Goal: Check status

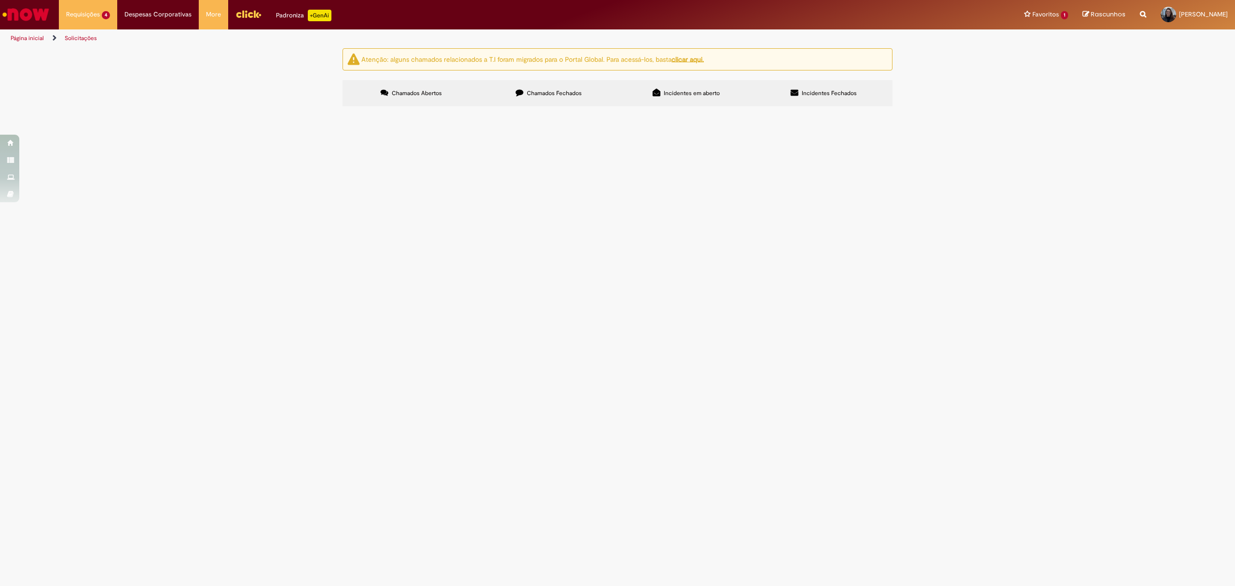
click at [0, 0] on span "Acerto Contábil Fabril - Inclusão" at bounding box center [0, 0] width 0 height 0
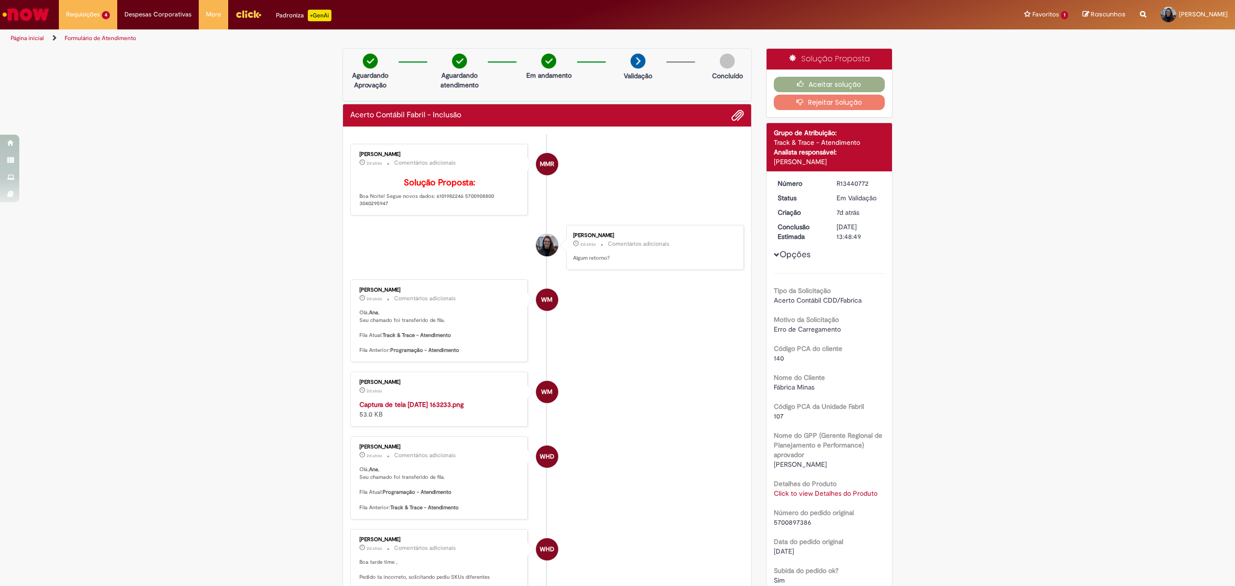
click at [854, 495] on link "Click to view Detalhes do Produto" at bounding box center [826, 493] width 104 height 9
drag, startPoint x: 415, startPoint y: 222, endPoint x: 381, endPoint y: 214, distance: 35.2
click at [381, 207] on p "Solução Proposta: Boa Noite! Segue novos dados: 6101982246 5700908800 3040295947" at bounding box center [439, 192] width 161 height 29
copy p "Segue novos dados: 6101982246 5700908800 3040295947"
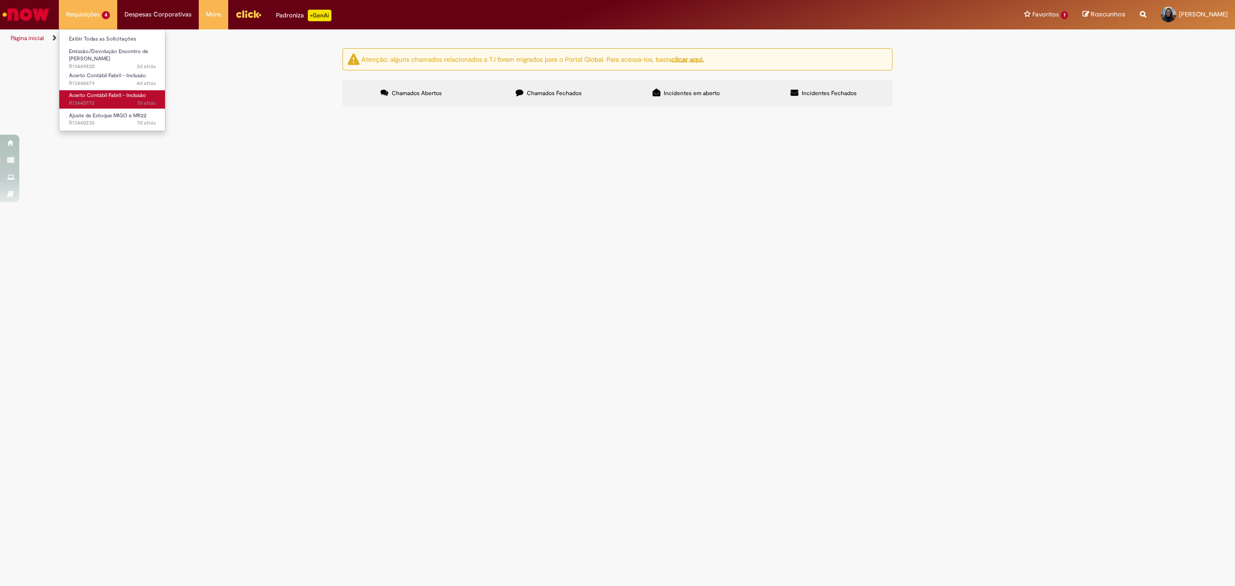
click at [110, 103] on span "7d atrás 7 dias atrás R13440772" at bounding box center [112, 103] width 87 height 8
click at [0, 0] on span "Acerto Contábil Fabril - Inclusão" at bounding box center [0, 0] width 0 height 0
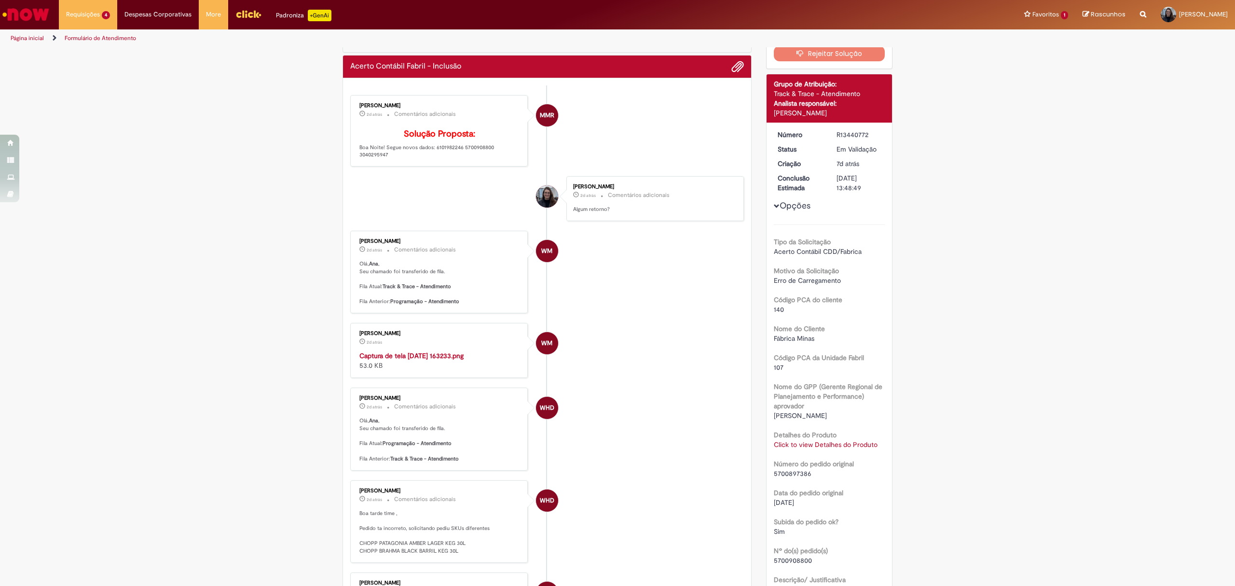
scroll to position [128, 0]
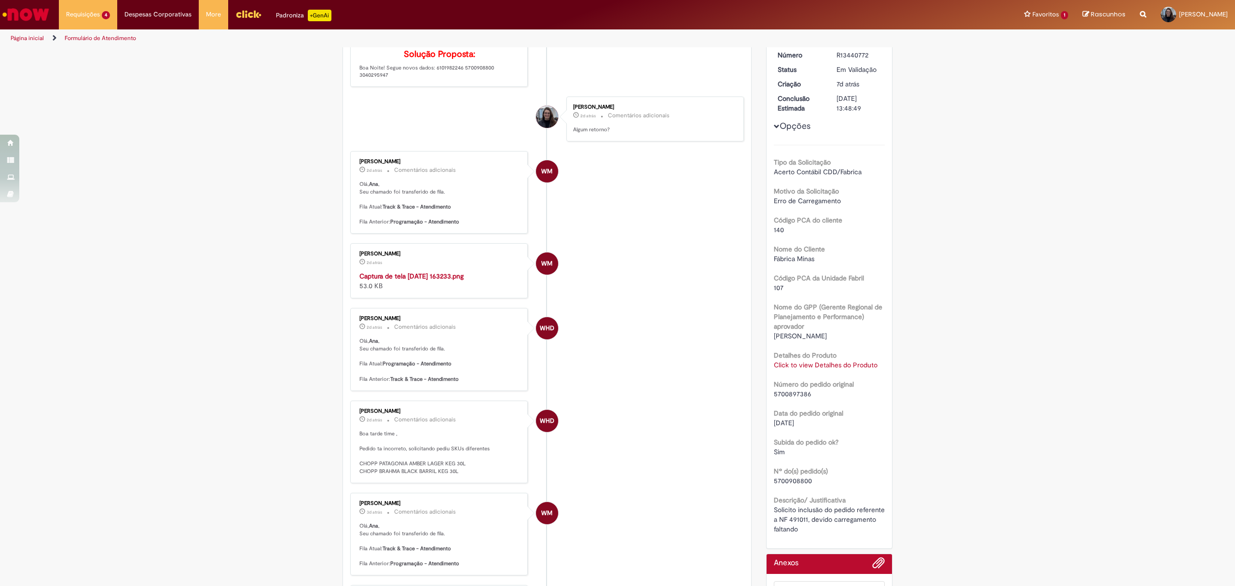
click at [805, 368] on link "Click to view Detalhes do Produto" at bounding box center [826, 364] width 104 height 9
drag, startPoint x: 1006, startPoint y: 363, endPoint x: 1046, endPoint y: 56, distance: 310.0
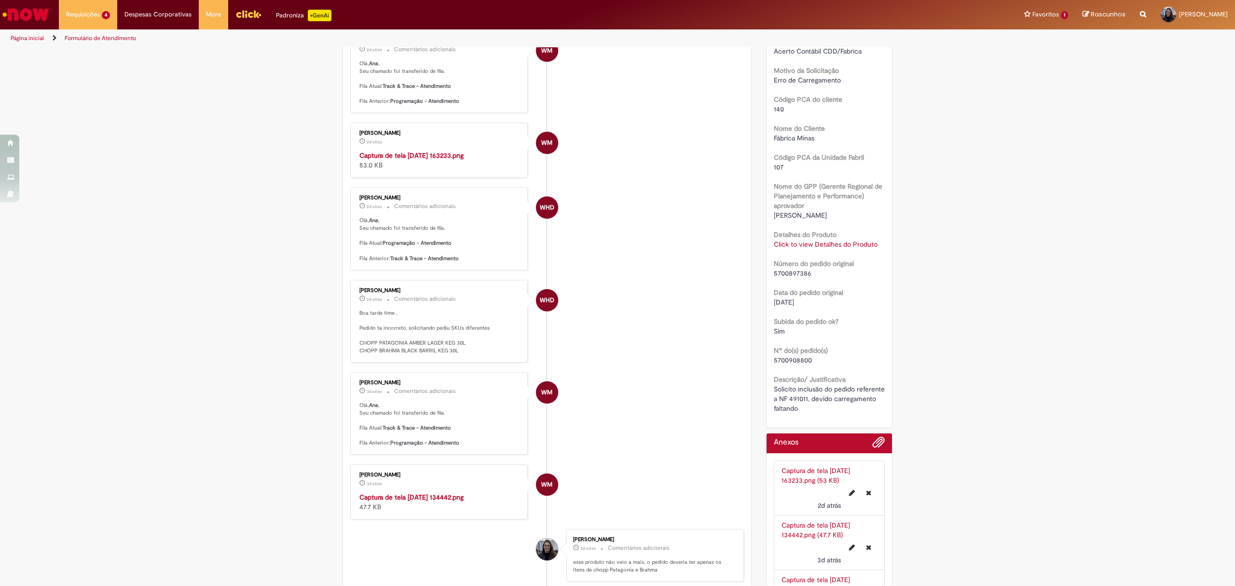
scroll to position [321, 0]
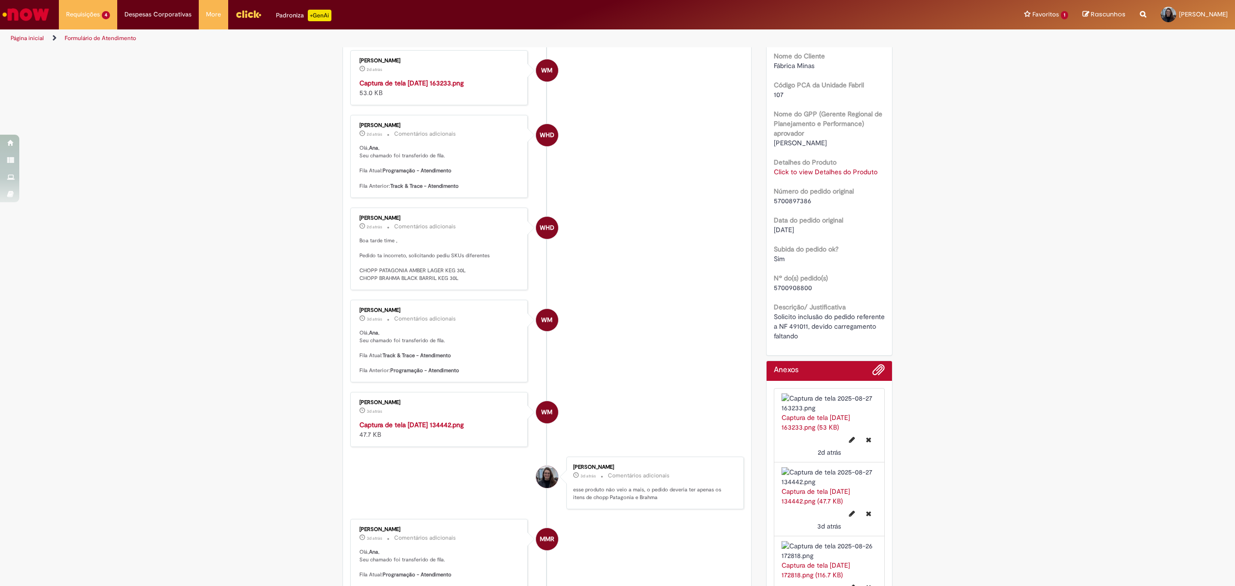
click at [851, 174] on link "Click to view Detalhes do Produto" at bounding box center [826, 171] width 104 height 9
click at [1012, 238] on div "Verificar Código de Barras Aguardando Aprovação Aguardando atendimento Em andam…" at bounding box center [617, 481] width 1235 height 1508
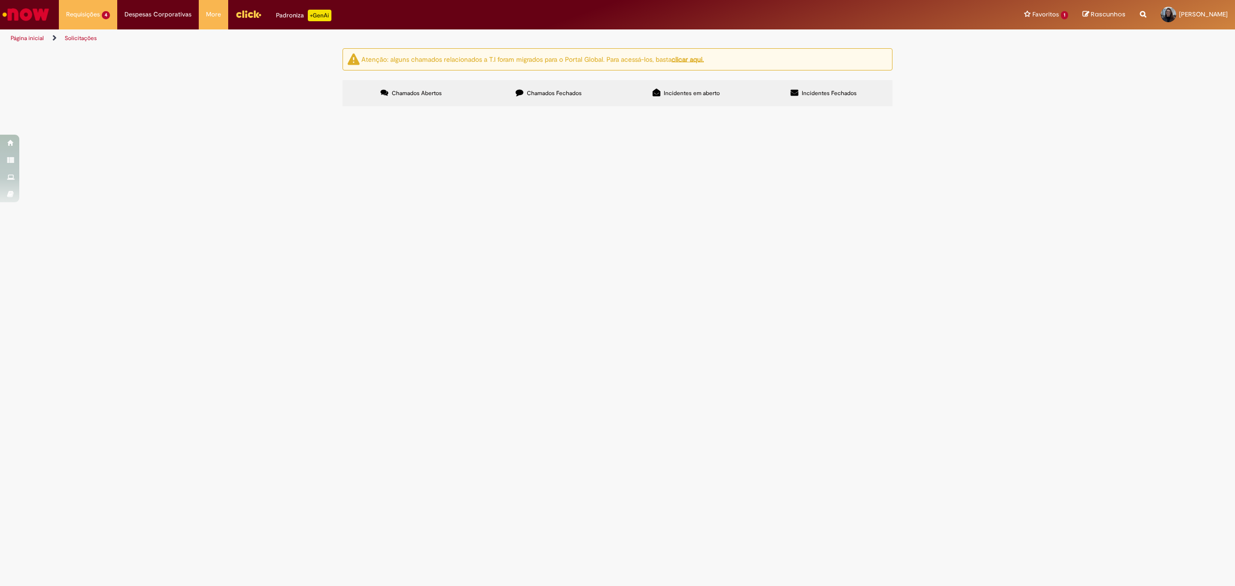
click at [0, 0] on span "Acerto Contábil Fabril - Inclusão" at bounding box center [0, 0] width 0 height 0
click at [439, 191] on main "Solicitações Atenção: alguns chamados relacionados a T.I foram migrados para o …" at bounding box center [617, 317] width 1235 height 538
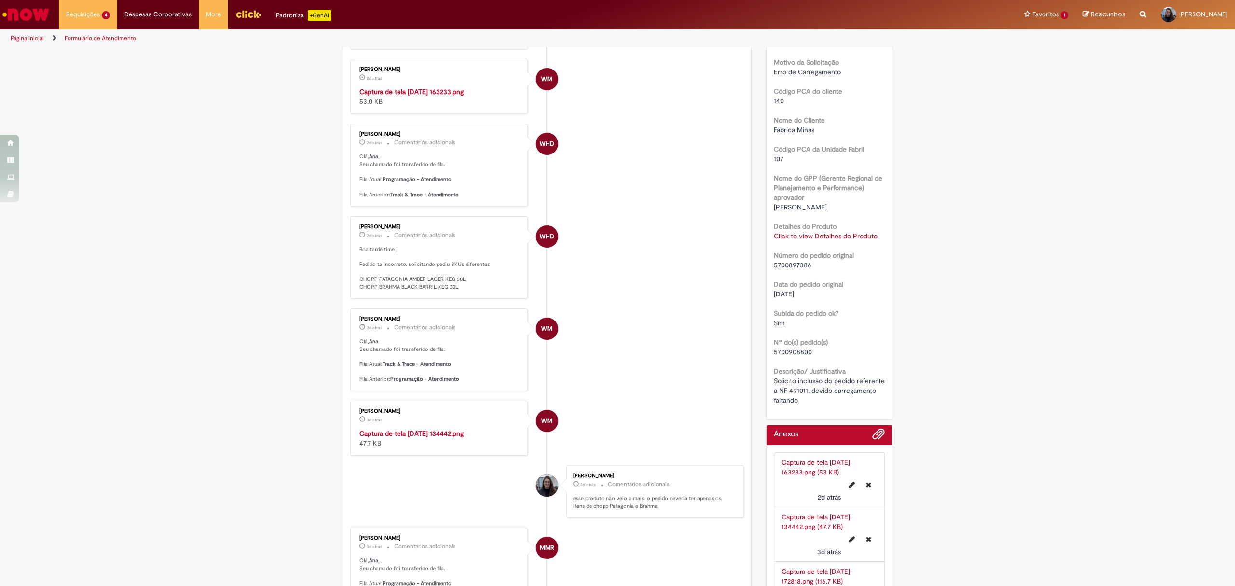
scroll to position [313, 0]
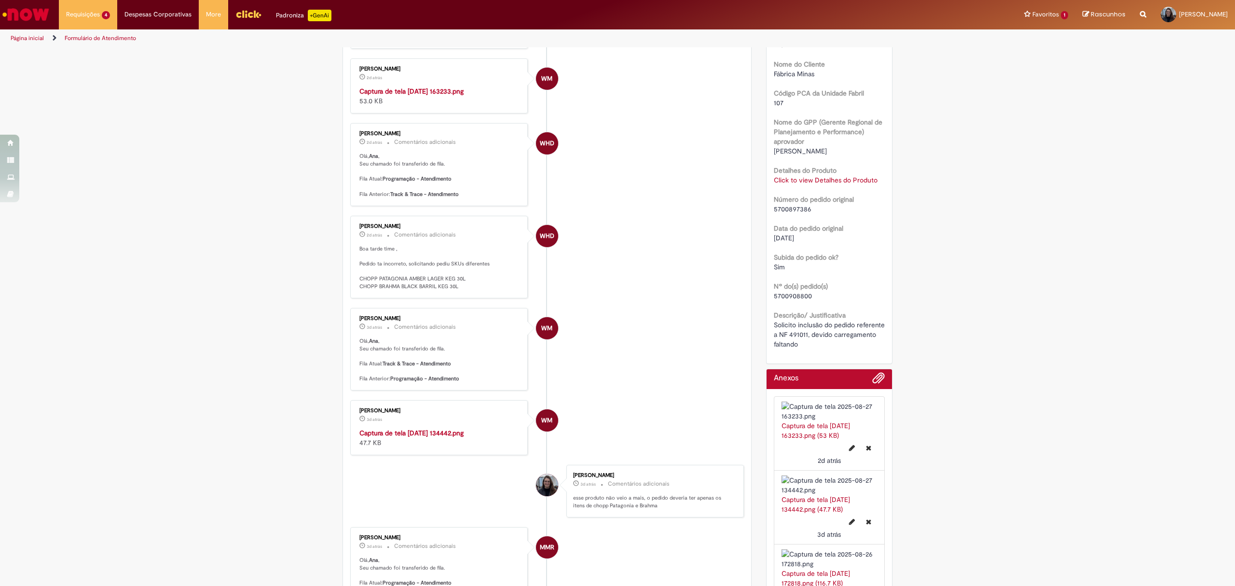
click at [794, 242] on span "[DATE]" at bounding box center [784, 238] width 20 height 9
click at [813, 180] on link "Click to view Detalhes do Produto" at bounding box center [826, 180] width 104 height 9
click at [626, 206] on li "WHD [PERSON_NAME] 2d atrás 2 dias atrás Comentários adicionais [PERSON_NAME] , …" at bounding box center [547, 164] width 394 height 83
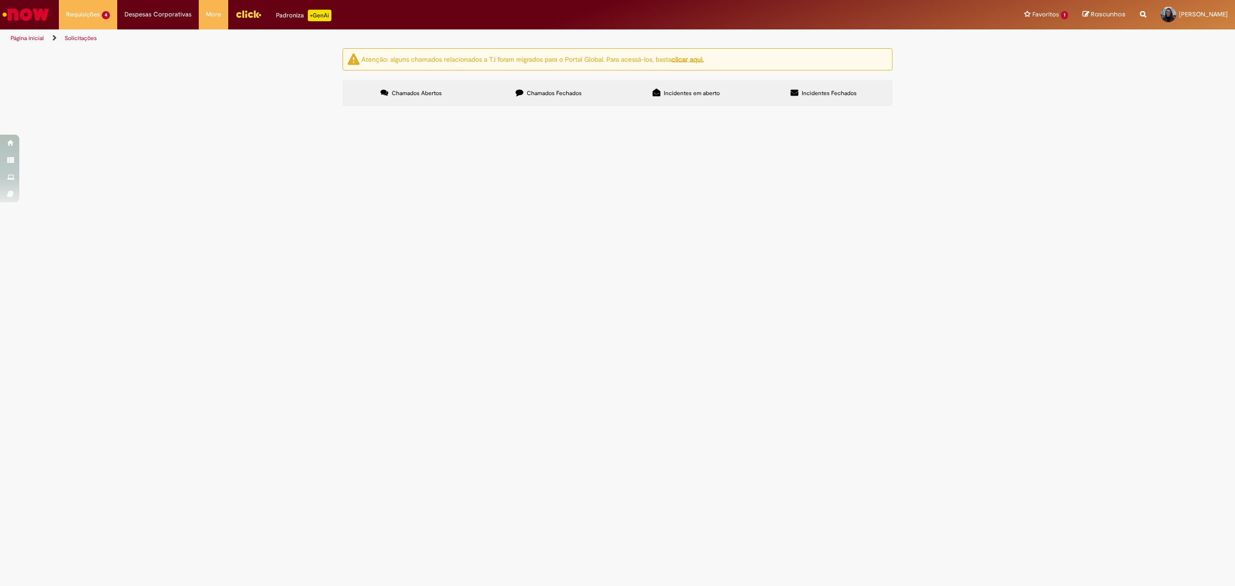
click at [0, 0] on span "Acerto Contábil Fabril - Inclusão" at bounding box center [0, 0] width 0 height 0
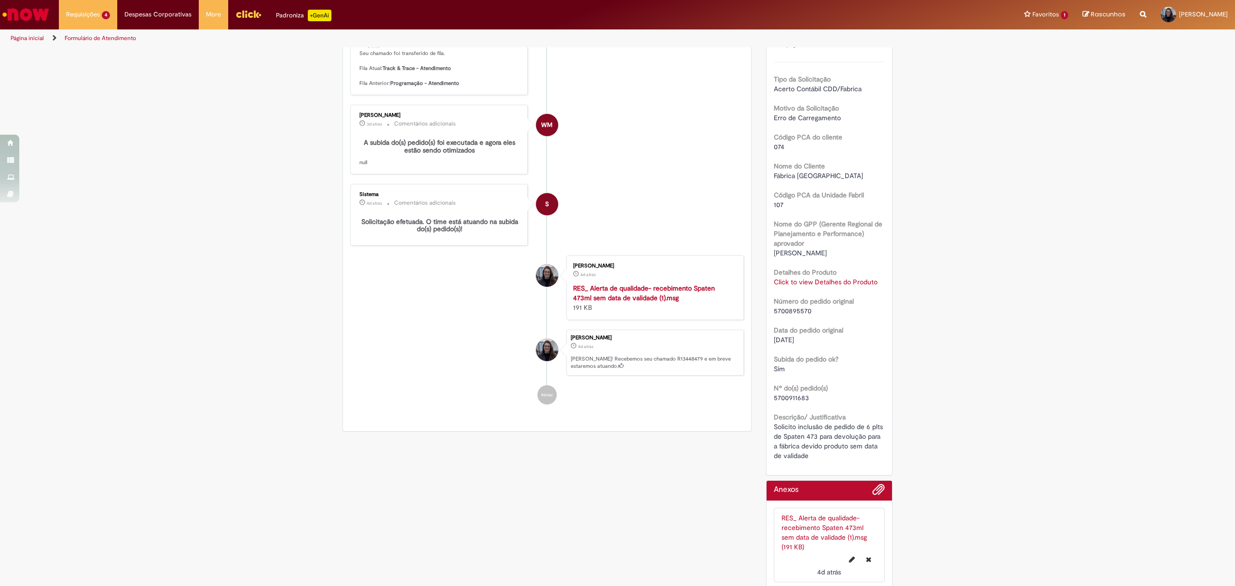
click at [852, 280] on div "Tipo da Solicitação Acerto Contábil CDD/Fabrica Motivo da Solicitação Erro de C…" at bounding box center [829, 261] width 111 height 399
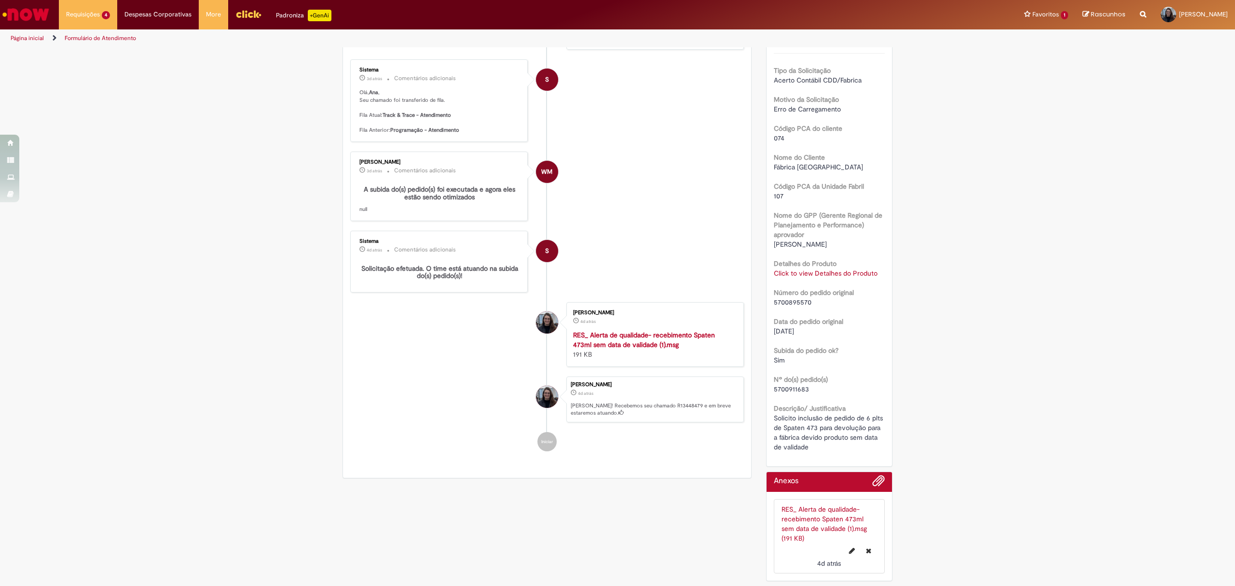
click at [857, 269] on link "Click to view Detalhes do Produto" at bounding box center [826, 273] width 104 height 9
click at [1050, 323] on div "Verificar Código de Barras Aguardando Aprovação Aguardando atendimento Em andam…" at bounding box center [617, 207] width 1235 height 758
click at [685, 305] on ul "MMR [PERSON_NAME] 2d atrás 2 dias atrás Comentários adicionais Solução Proposta…" at bounding box center [547, 187] width 394 height 547
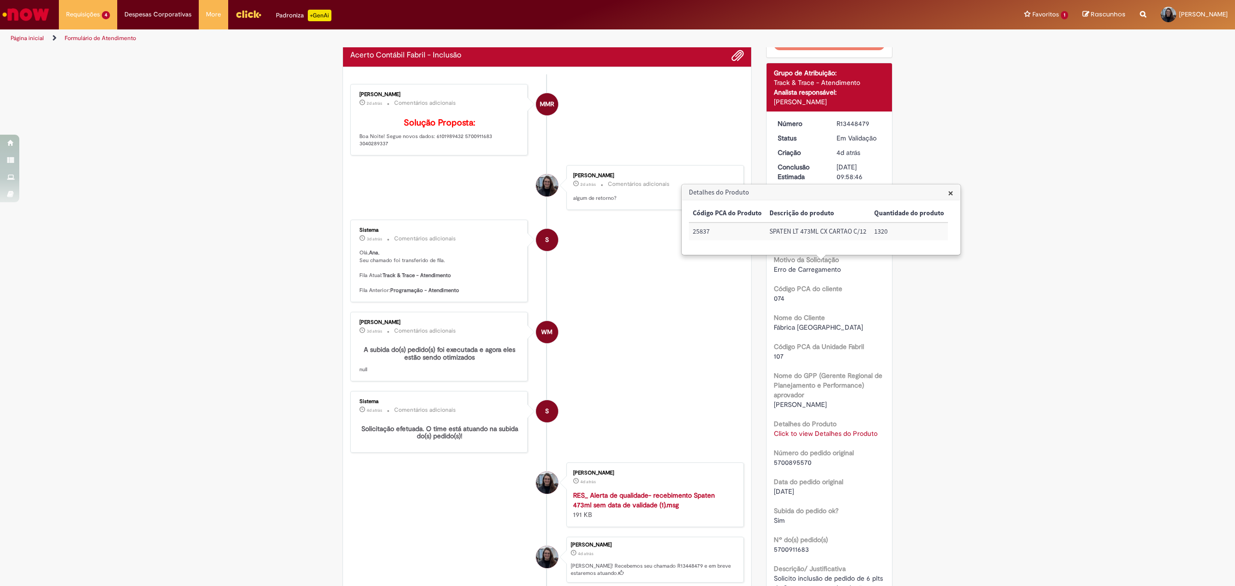
scroll to position [0, 0]
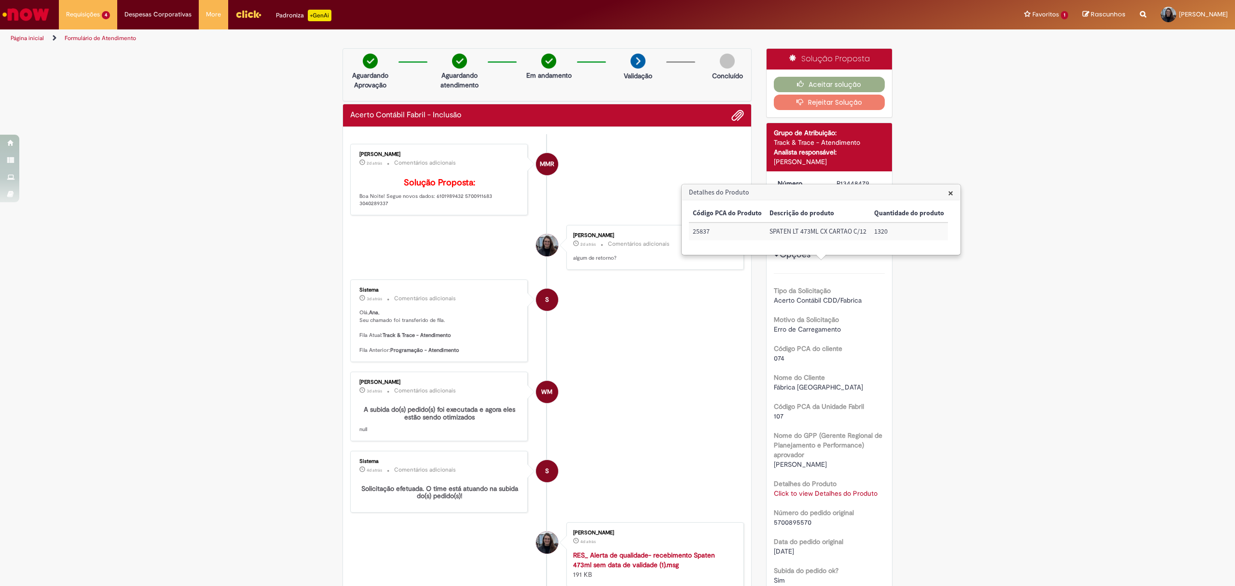
click at [958, 199] on div "Detalhes do Produto × Código PCA do Produto Descrição do produto Quantidade do …" at bounding box center [821, 219] width 280 height 71
click at [945, 193] on h3 "Detalhes do Produto" at bounding box center [821, 192] width 278 height 15
click at [948, 193] on span "×" at bounding box center [950, 192] width 5 height 13
click at [396, 212] on div "[PERSON_NAME] 2d atrás 2 dias atrás Comentários adicionais Solução Proposta: Bo…" at bounding box center [439, 180] width 172 height 66
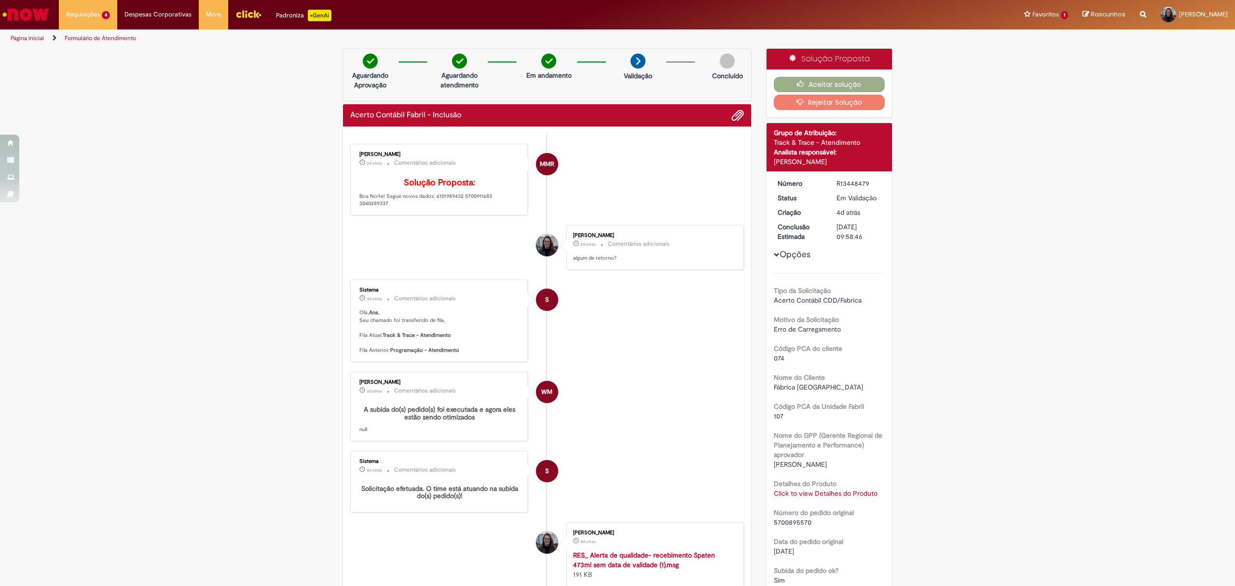
click at [395, 207] on p "Solução Proposta: Boa Noite! Segue novos dados: 6101989432 5700911683 3040289337" at bounding box center [439, 192] width 161 height 29
drag, startPoint x: 379, startPoint y: 211, endPoint x: 519, endPoint y: 214, distance: 140.0
click at [519, 212] on div "[PERSON_NAME] 2d atrás 2 dias atrás Comentários adicionais Solução Proposta: Bo…" at bounding box center [439, 180] width 172 height 66
copy p "Segue novos dados: 6101989432 5700911683 3040289337"
